Goal: Navigation & Orientation: Find specific page/section

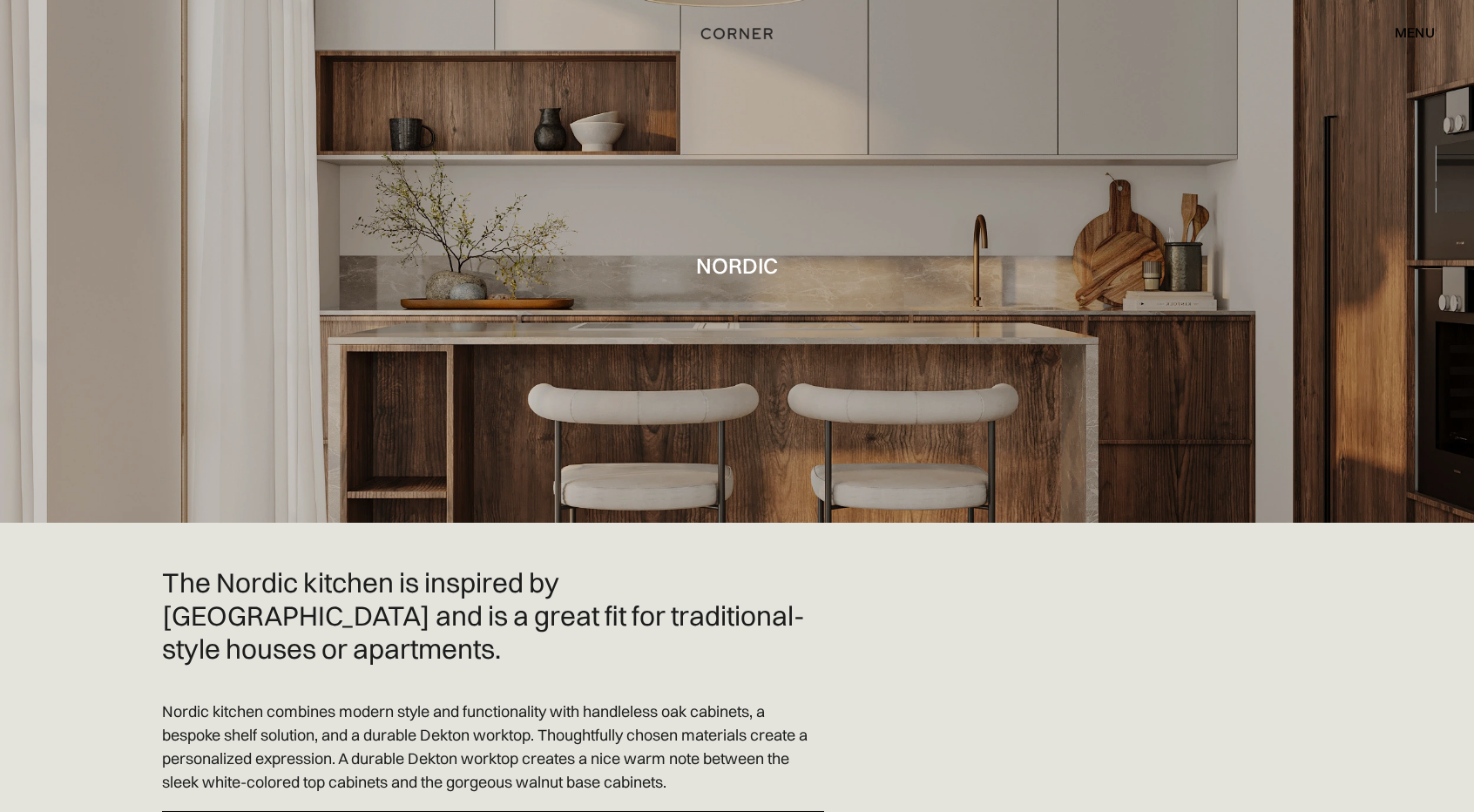
click at [744, 35] on img "home" at bounding box center [737, 35] width 72 height 23
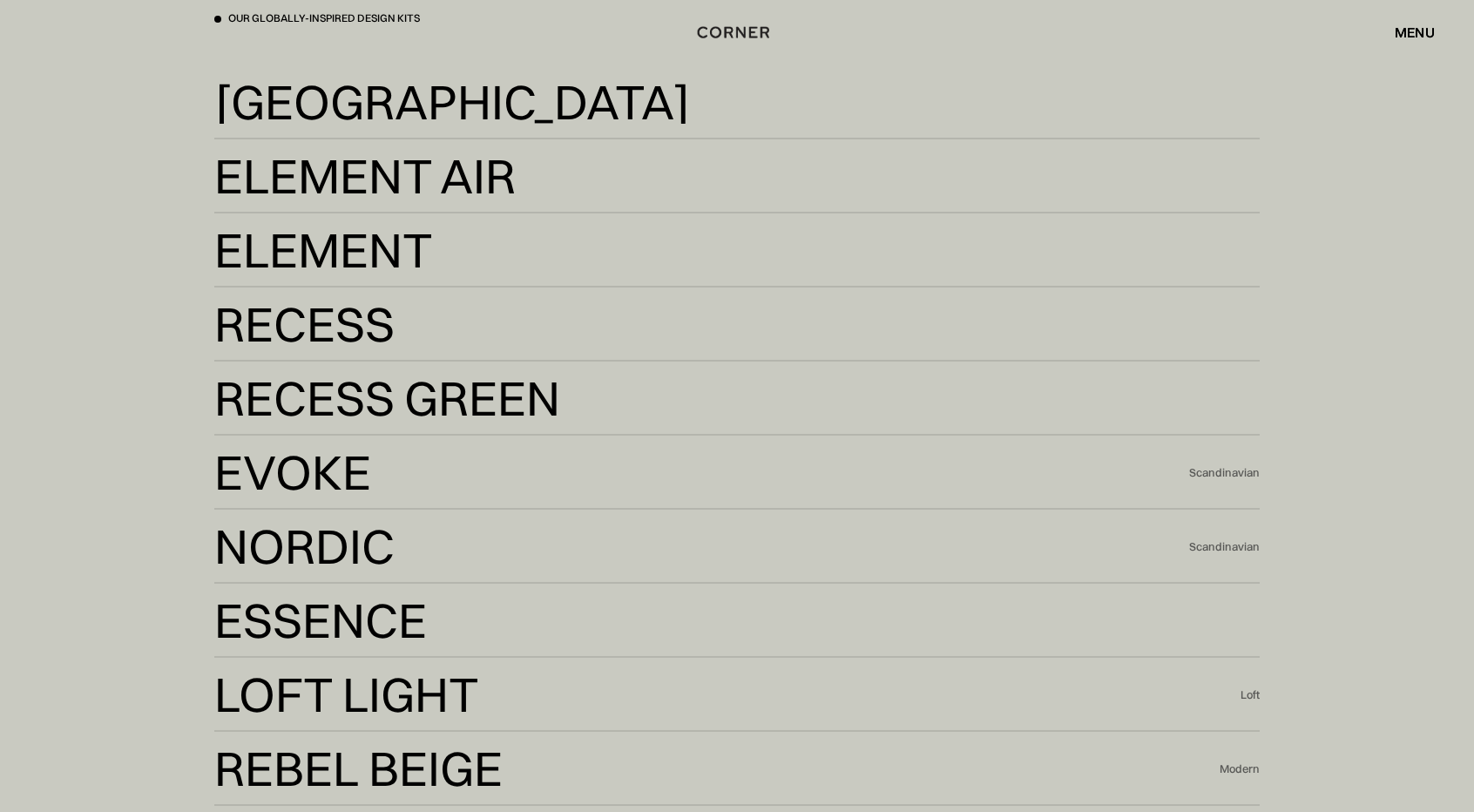
scroll to position [3898, 0]
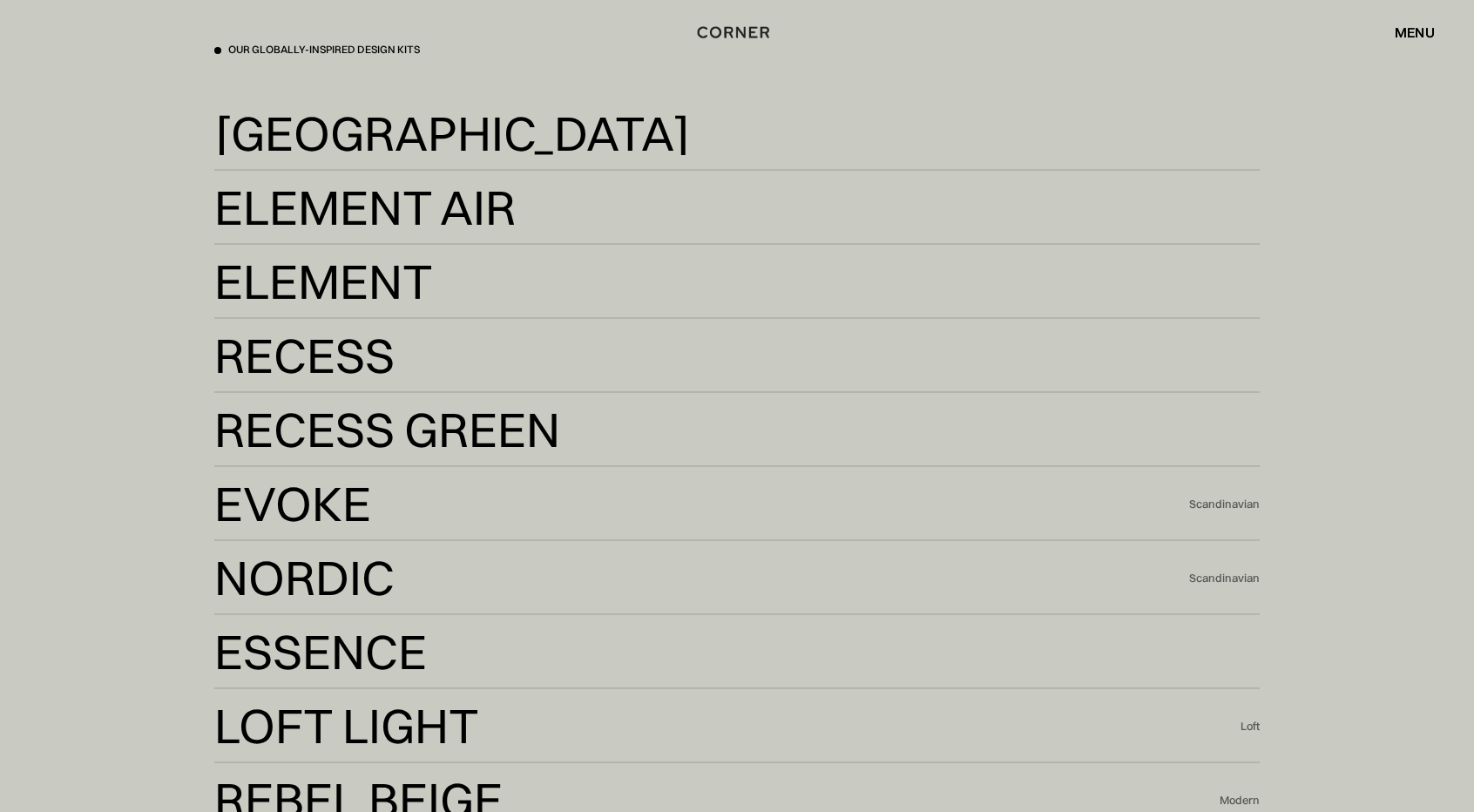
click at [1409, 38] on div "menu" at bounding box center [1415, 32] width 40 height 14
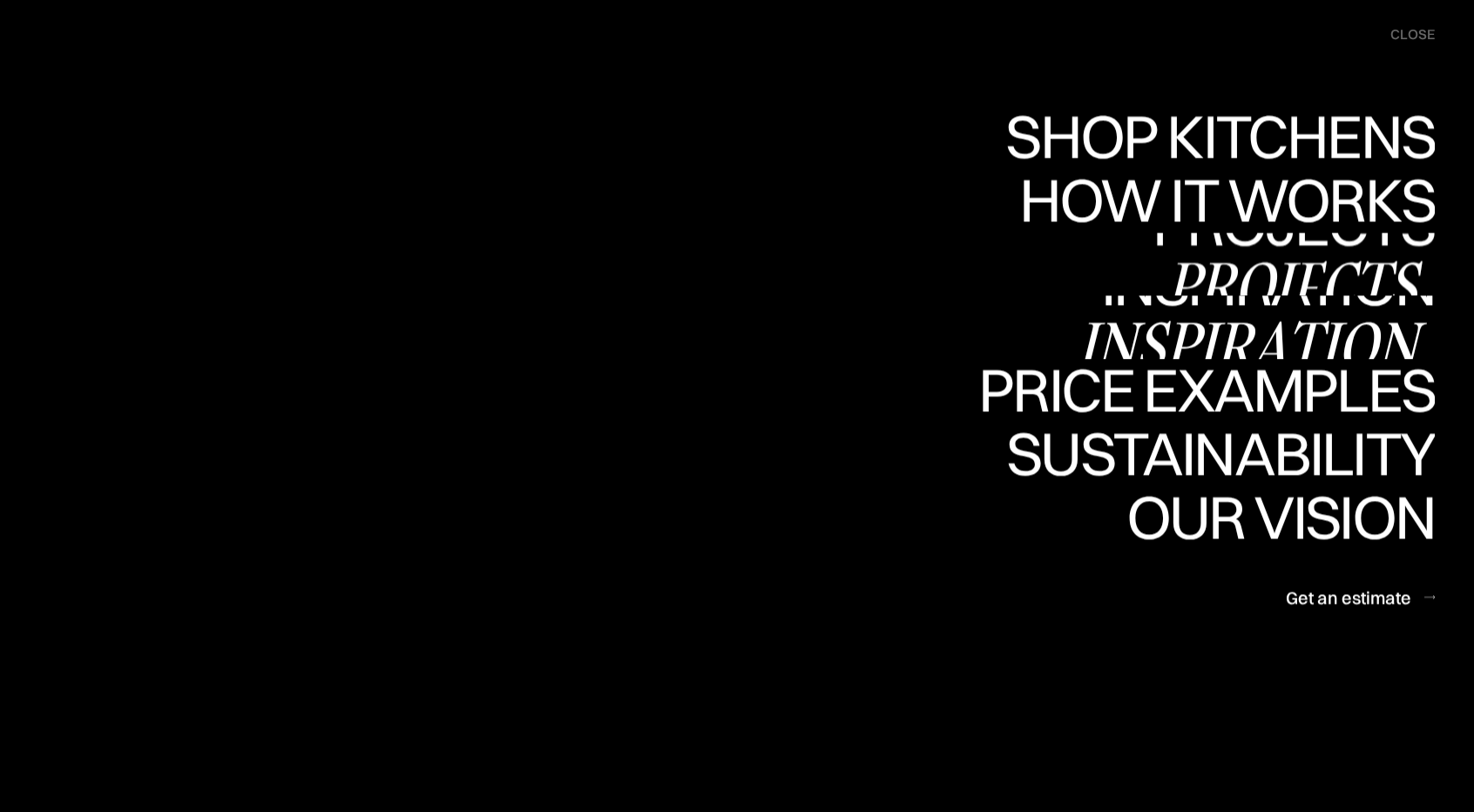
click at [1266, 276] on div "Projects" at bounding box center [1294, 284] width 282 height 61
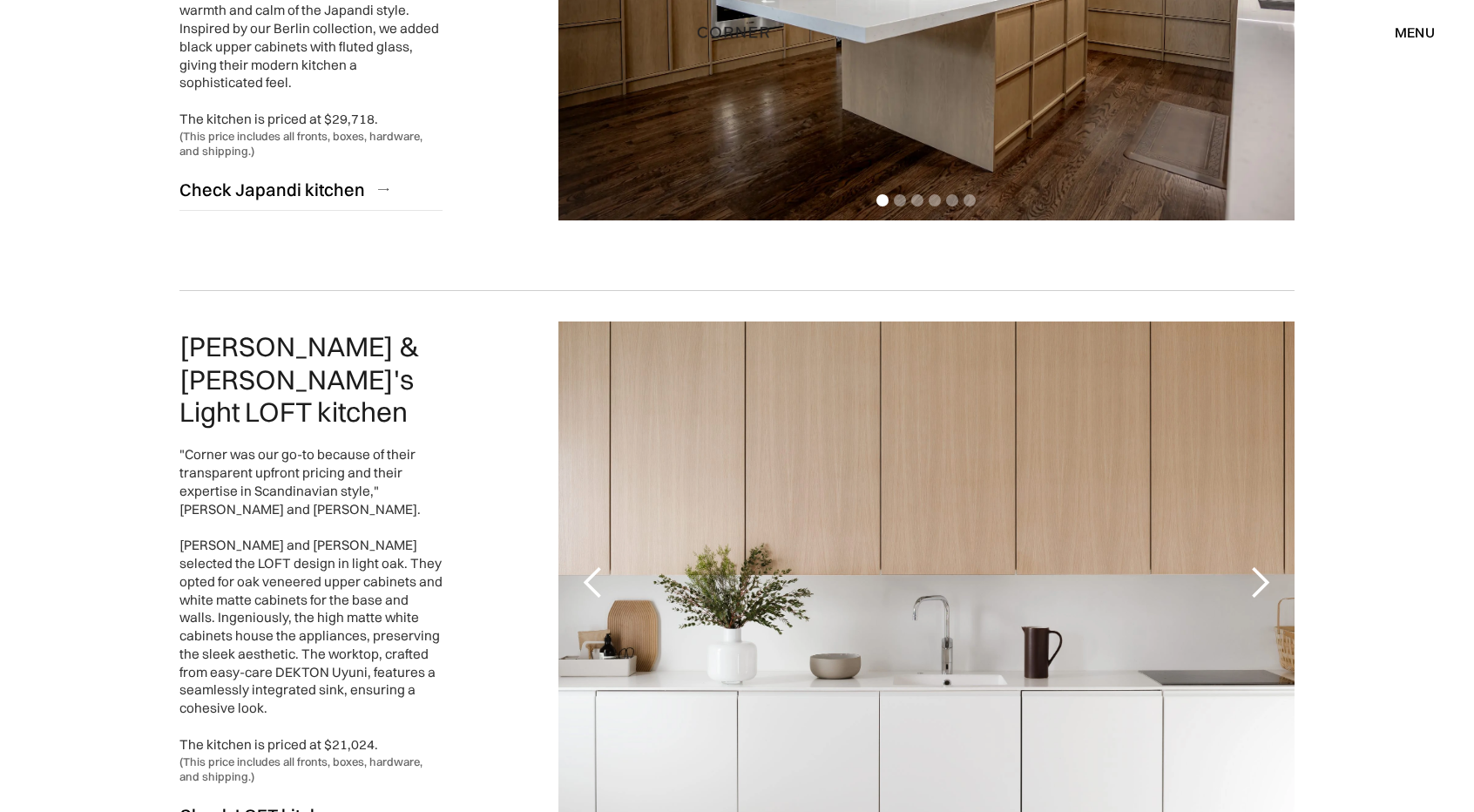
scroll to position [754, 0]
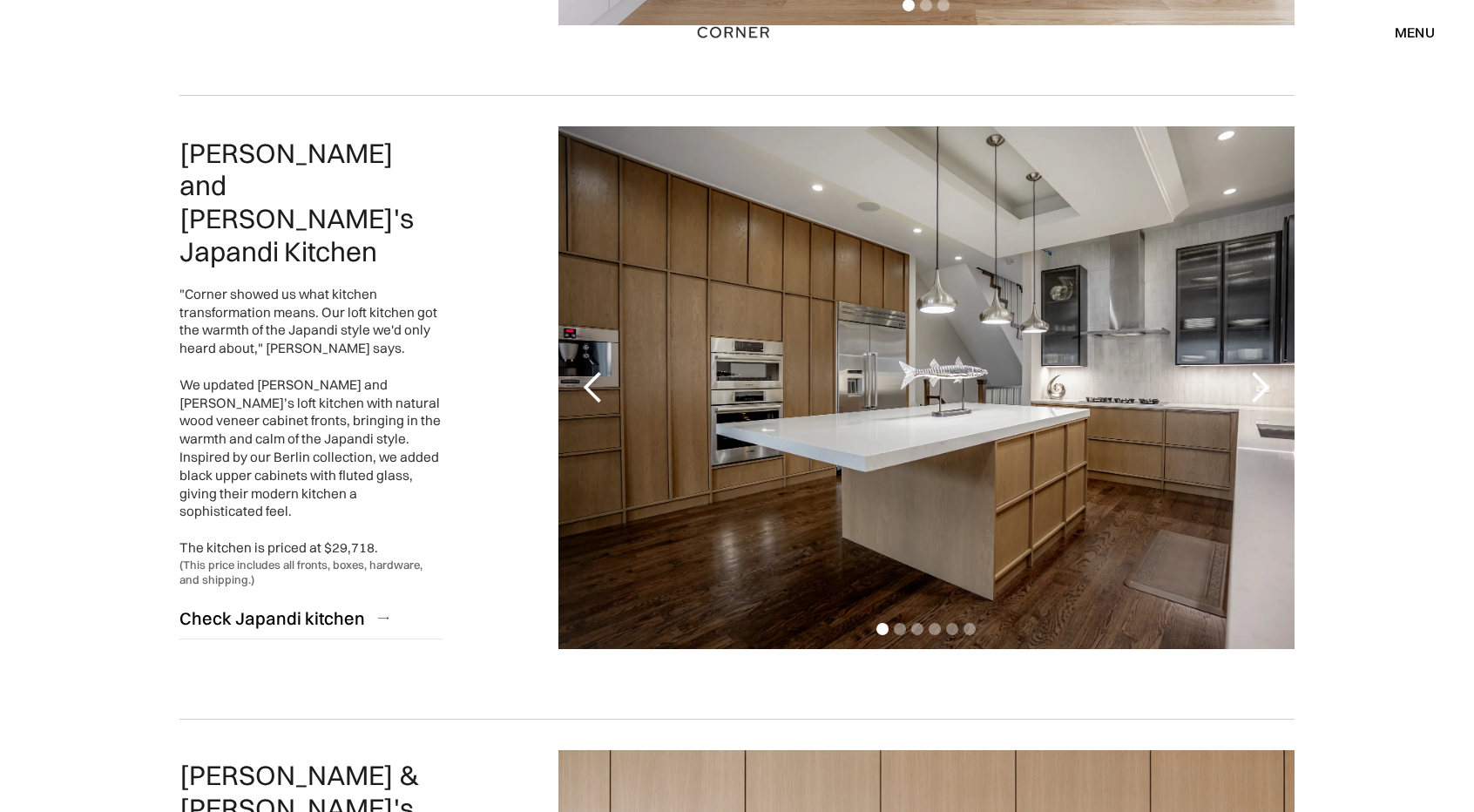
click at [1407, 31] on div "menu" at bounding box center [1415, 32] width 40 height 14
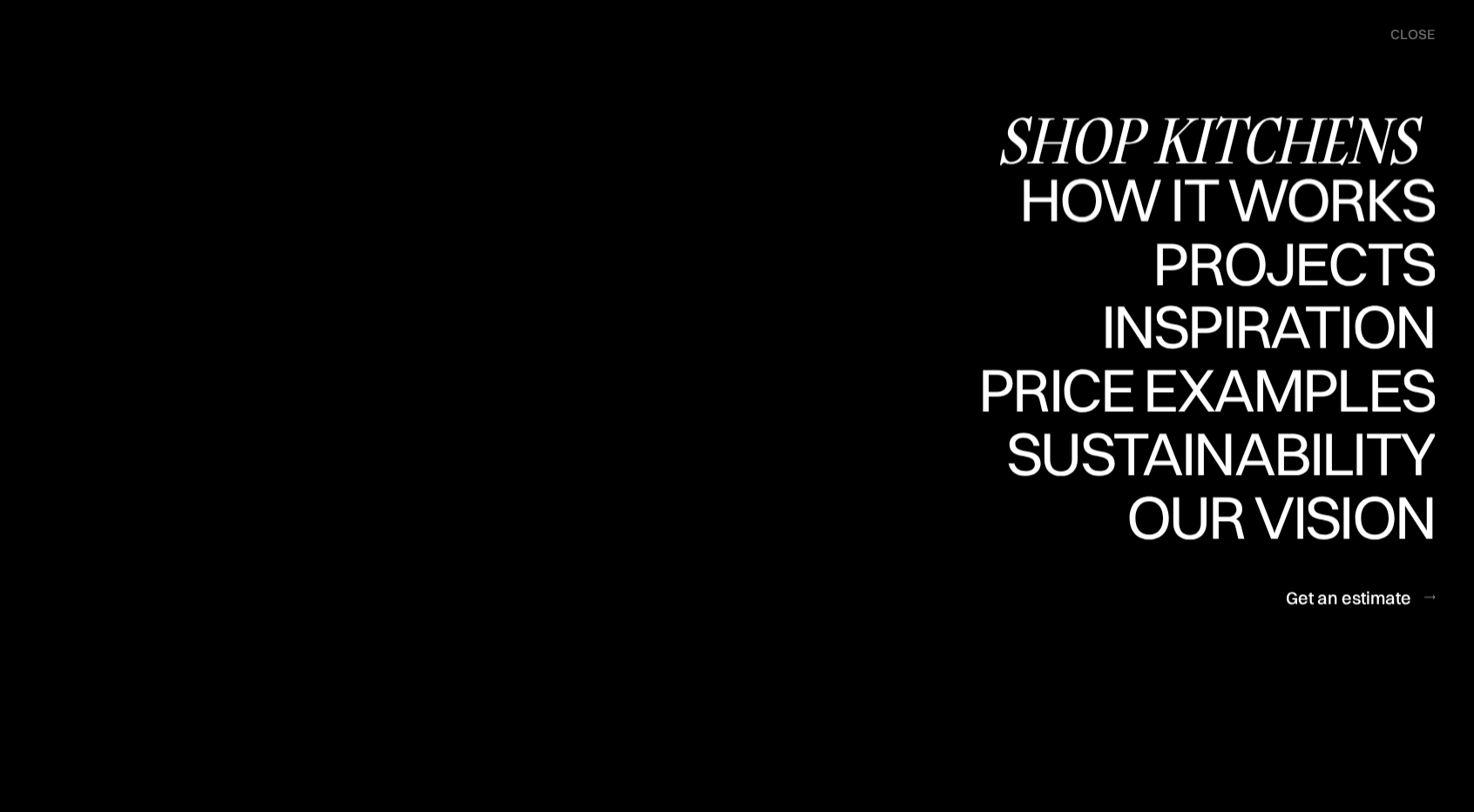
click at [1280, 156] on div "Shop Kitchens" at bounding box center [1216, 140] width 438 height 61
